Goal: Task Accomplishment & Management: Manage account settings

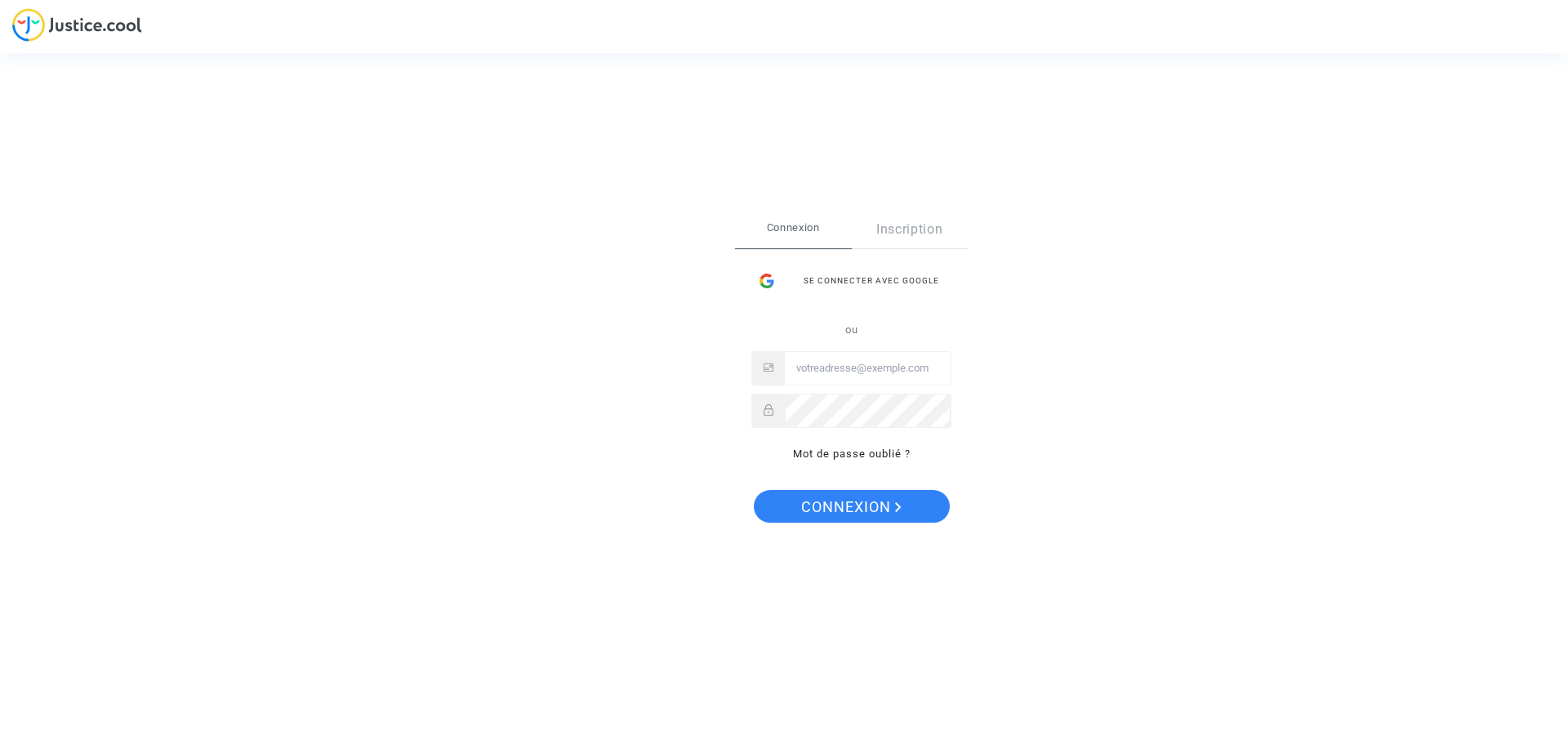
type input "[EMAIL_ADDRESS][DOMAIN_NAME]"
click at [868, 502] on span "Connexion" at bounding box center [851, 506] width 101 height 34
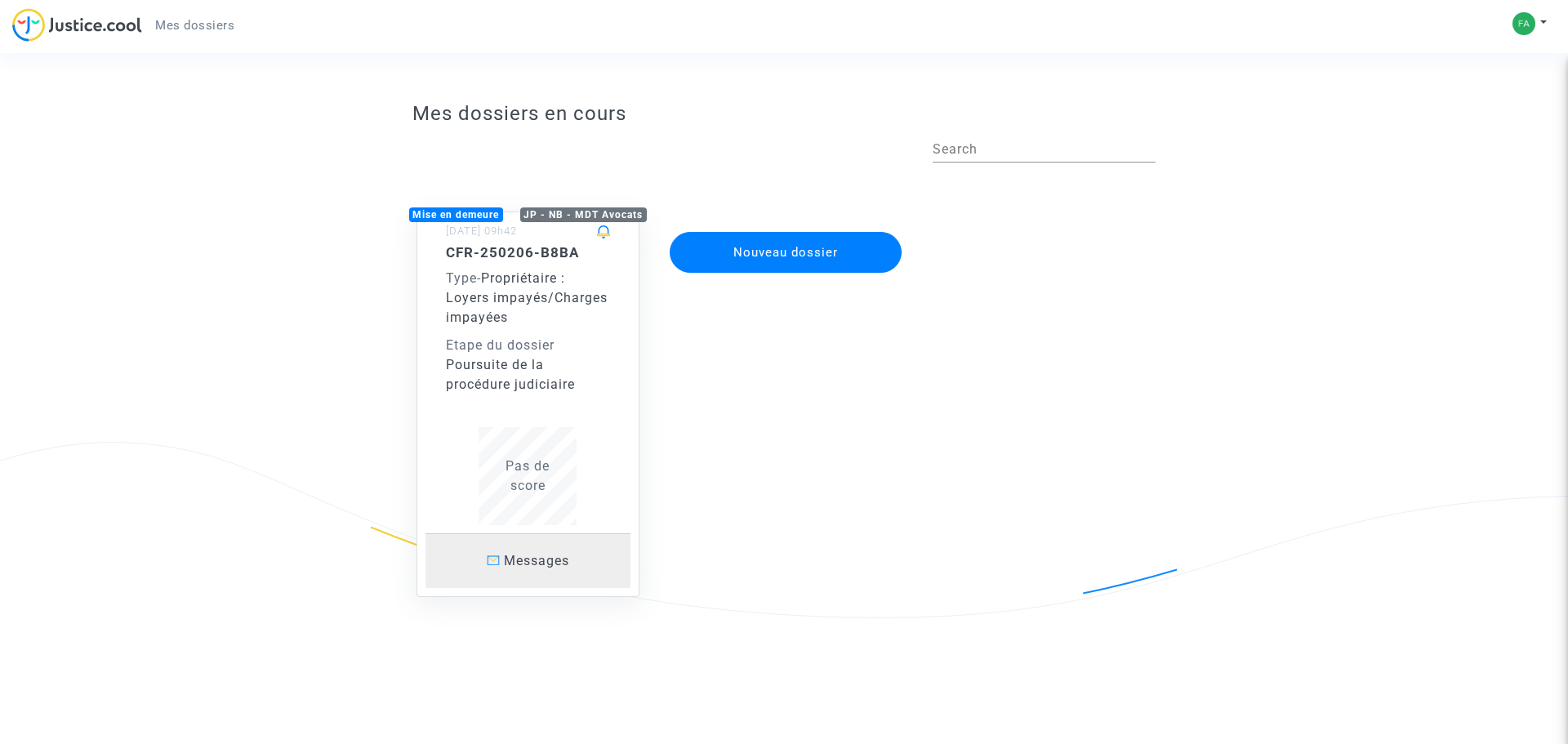
click at [525, 561] on span "Messages" at bounding box center [536, 561] width 65 height 16
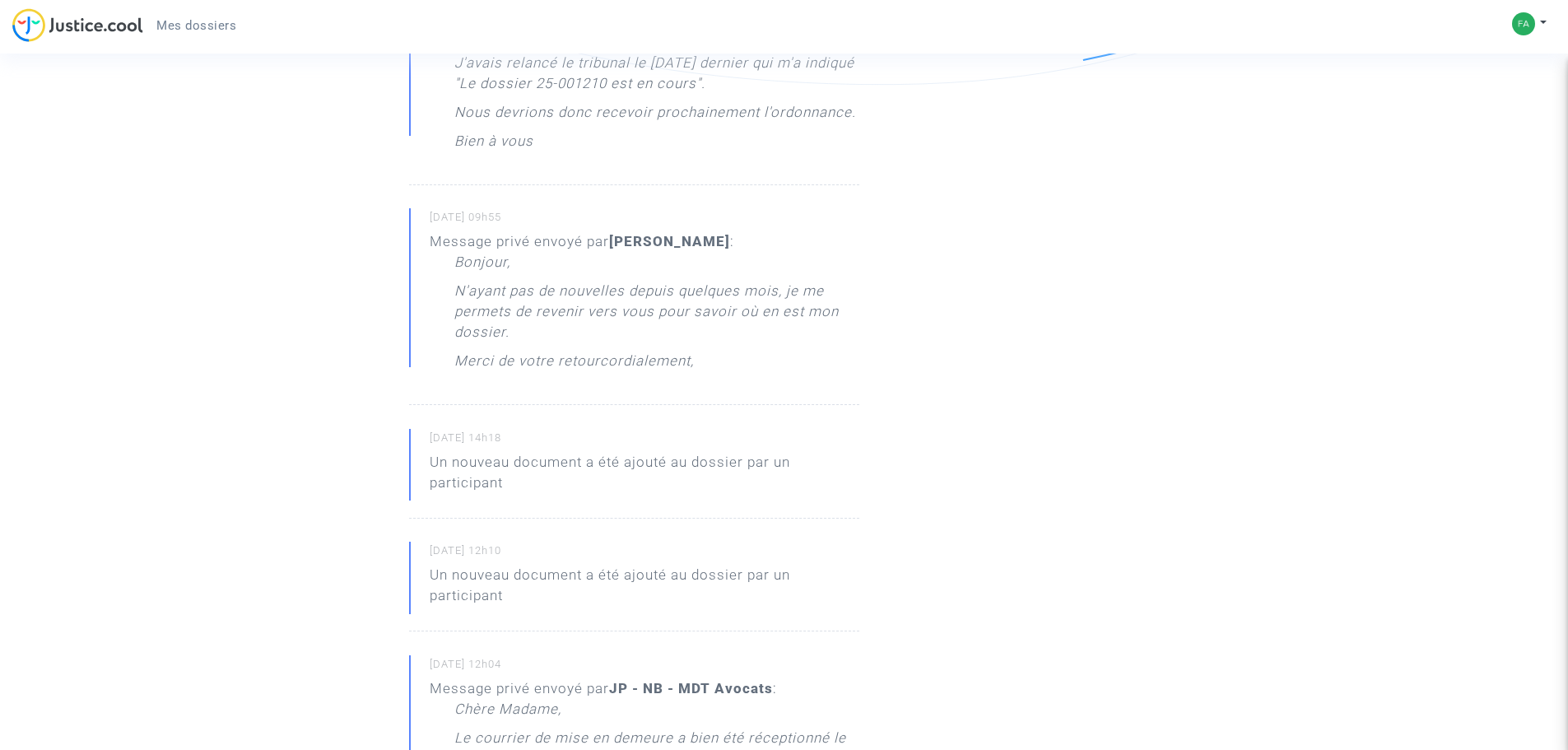
scroll to position [493, 0]
